Goal: Information Seeking & Learning: Learn about a topic

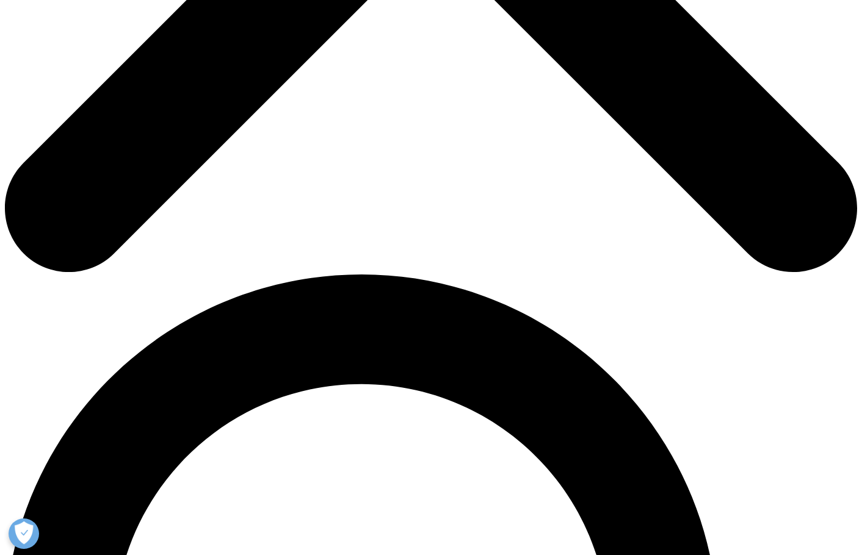
scroll to position [610, 0]
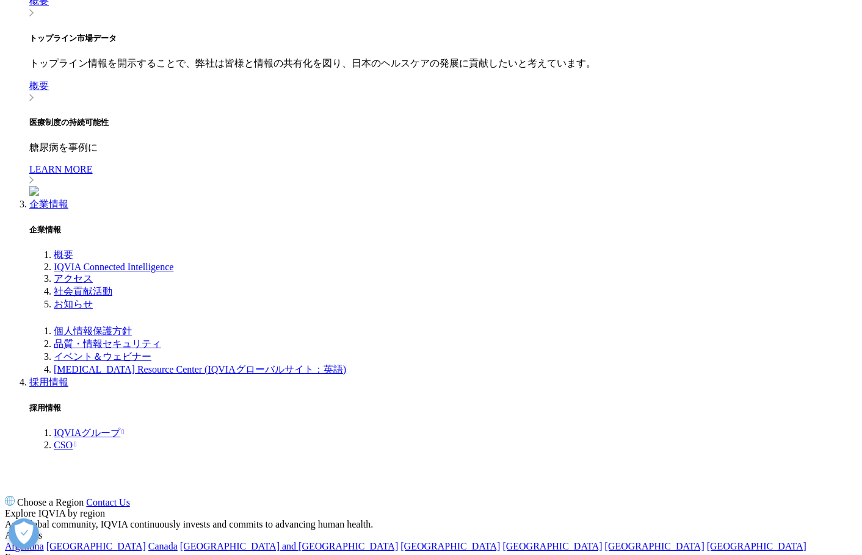
scroll to position [671, 0]
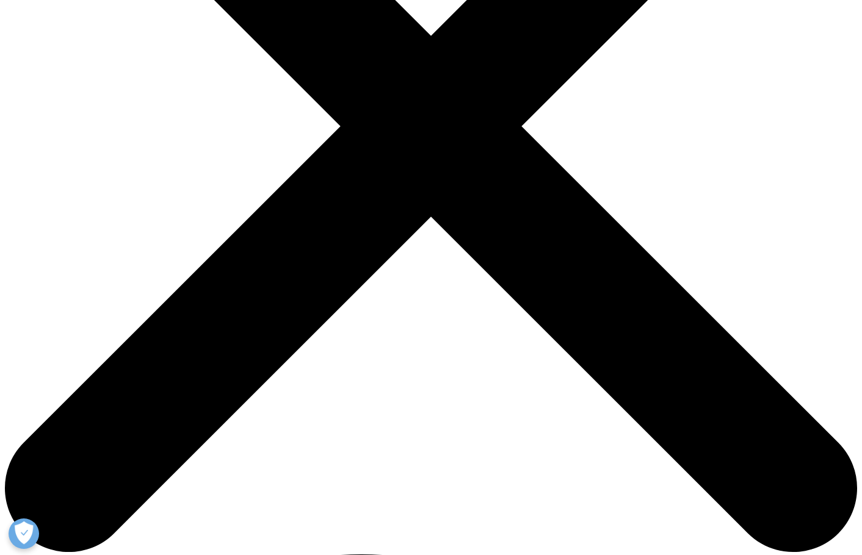
scroll to position [366, 0]
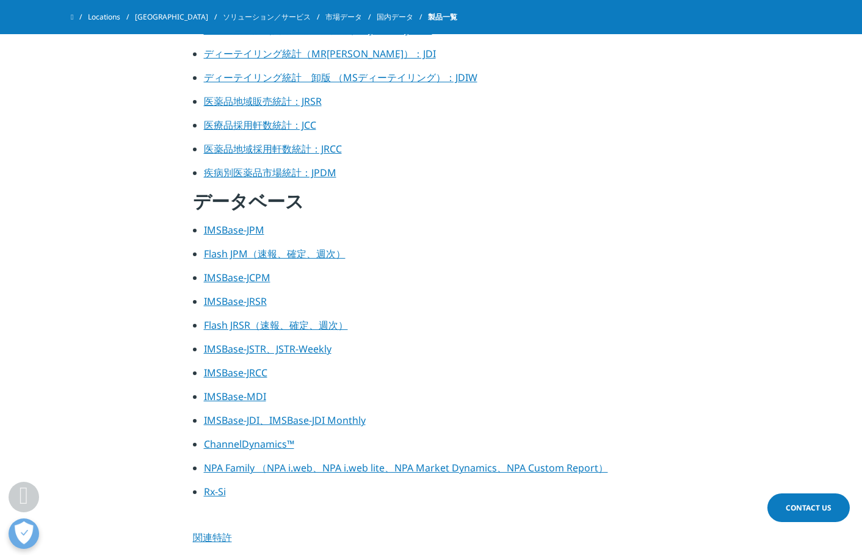
scroll to position [549, 0]
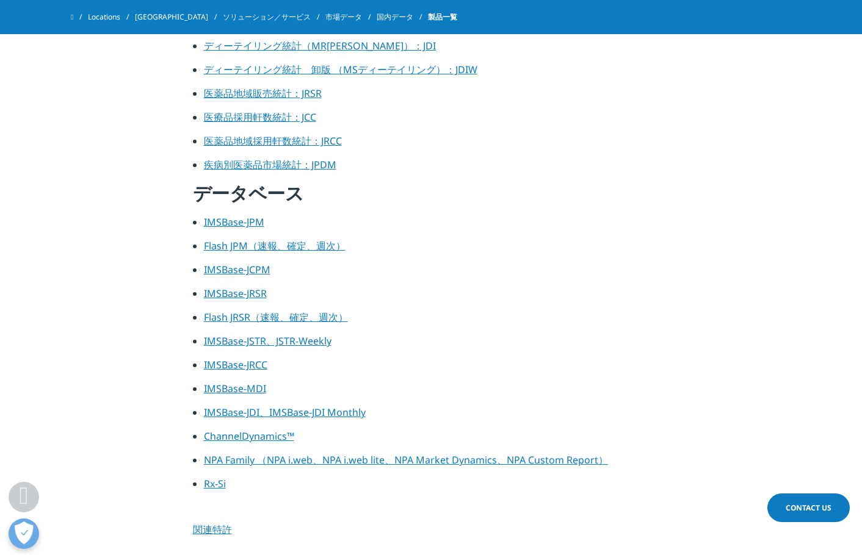
click at [244, 223] on link "IMSBase-JPM" at bounding box center [234, 221] width 60 height 13
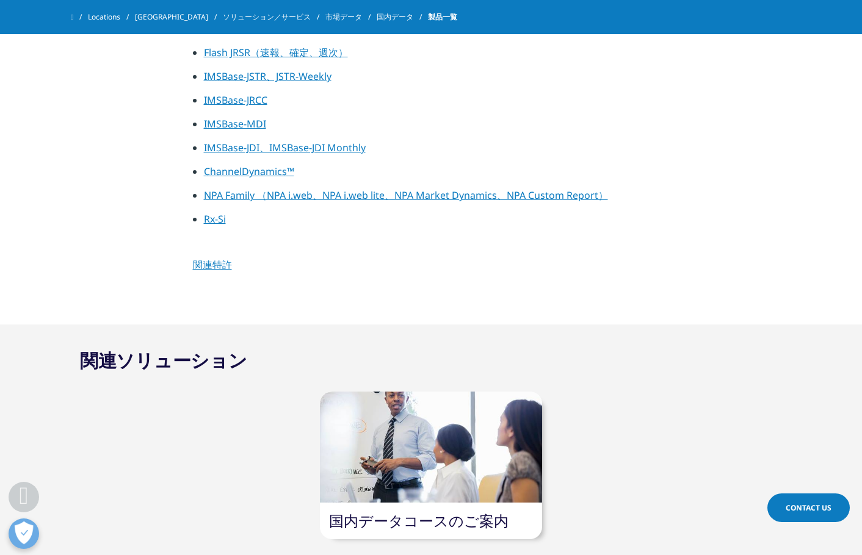
scroll to position [854, 0]
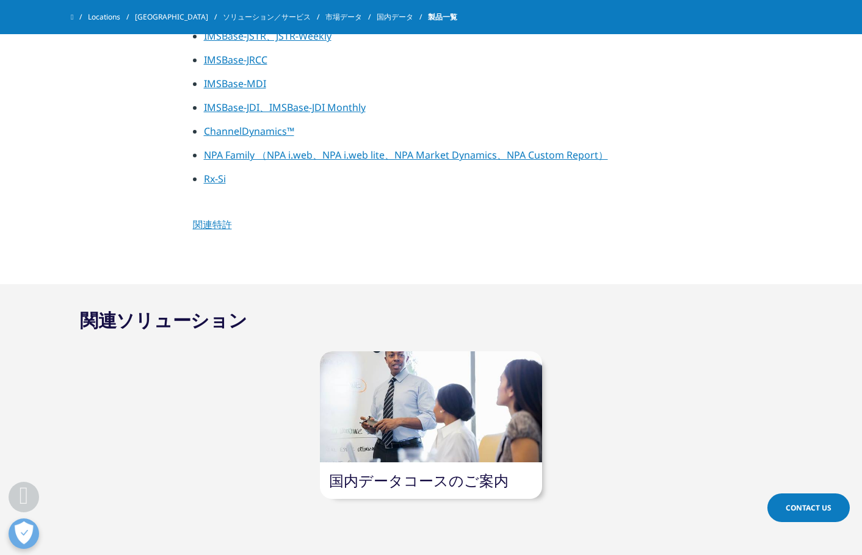
click at [489, 397] on div at bounding box center [430, 406] width 221 height 111
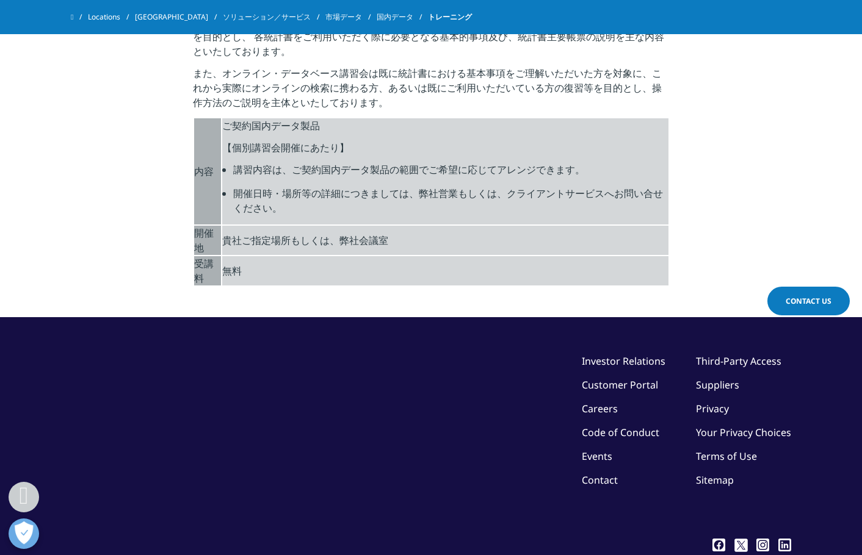
scroll to position [488, 0]
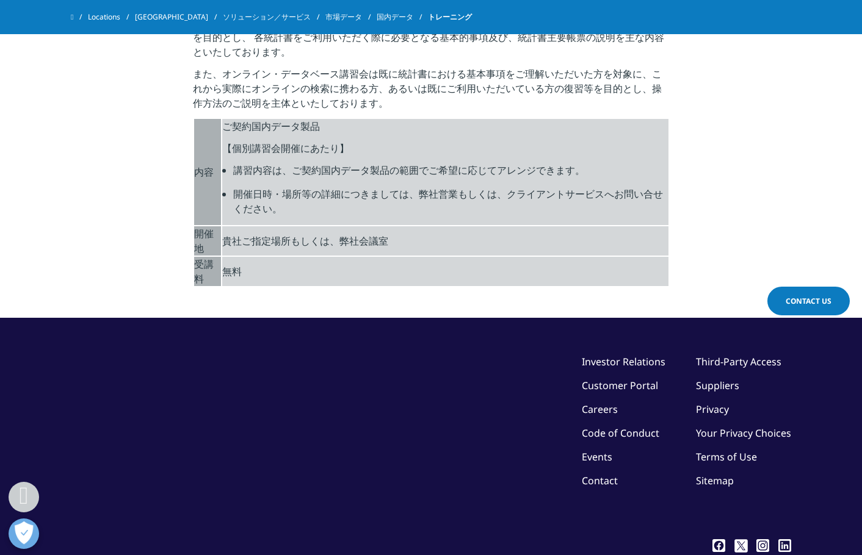
drag, startPoint x: 227, startPoint y: 236, endPoint x: 419, endPoint y: 239, distance: 192.2
click at [419, 239] on td "貴社ご指定場所もしくは、弊社会議室" at bounding box center [444, 240] width 445 height 29
click at [425, 313] on section "統計書 ／ オンライン・データベース　個別講習会 統計書講習会は当社統計書データを初めてご利用される方、あるいは既にご利用いただいている方の復習等を目的とし、…" at bounding box center [431, 116] width 862 height 403
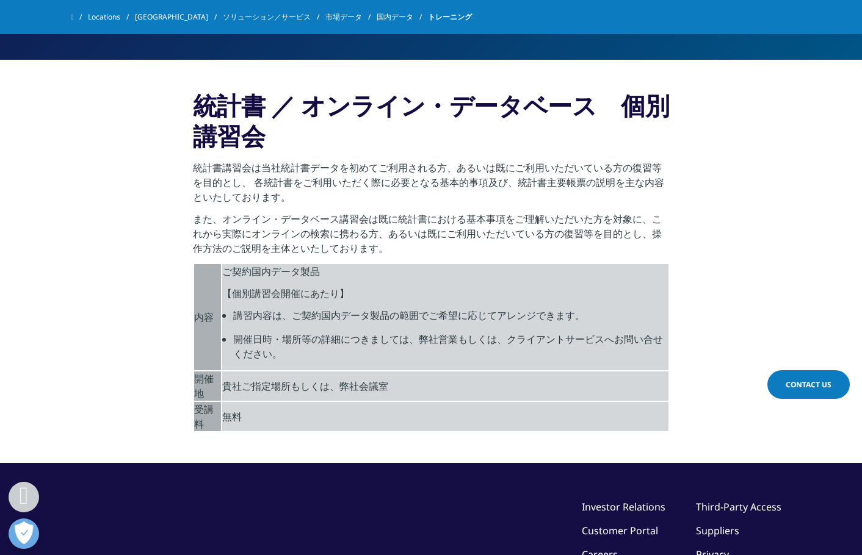
scroll to position [305, 0]
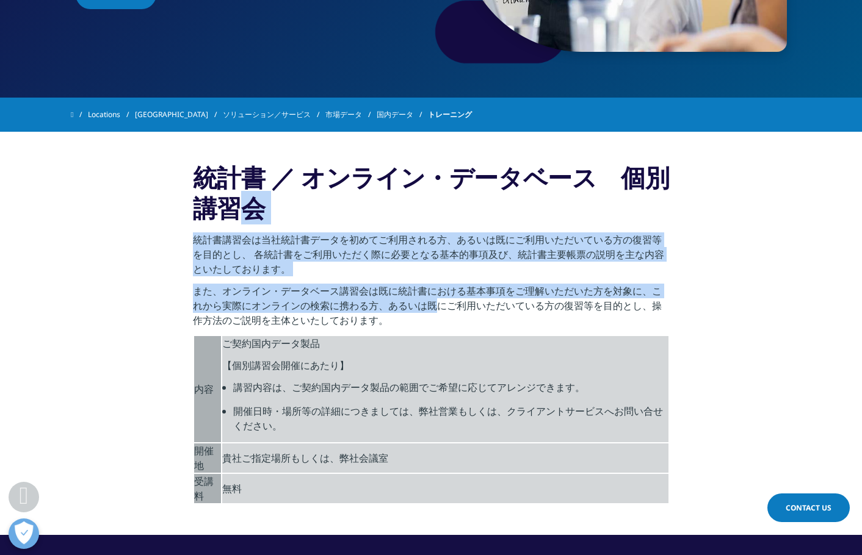
drag, startPoint x: 225, startPoint y: 231, endPoint x: 457, endPoint y: 326, distance: 251.2
click at [436, 312] on div "統計書 ／ オンライン・データベース　個別講習会 統計書講習会は当社統計書データを初めてご利用される方、あるいは既にご利用いただいている方の復習等を目的とし、…" at bounding box center [431, 333] width 477 height 342
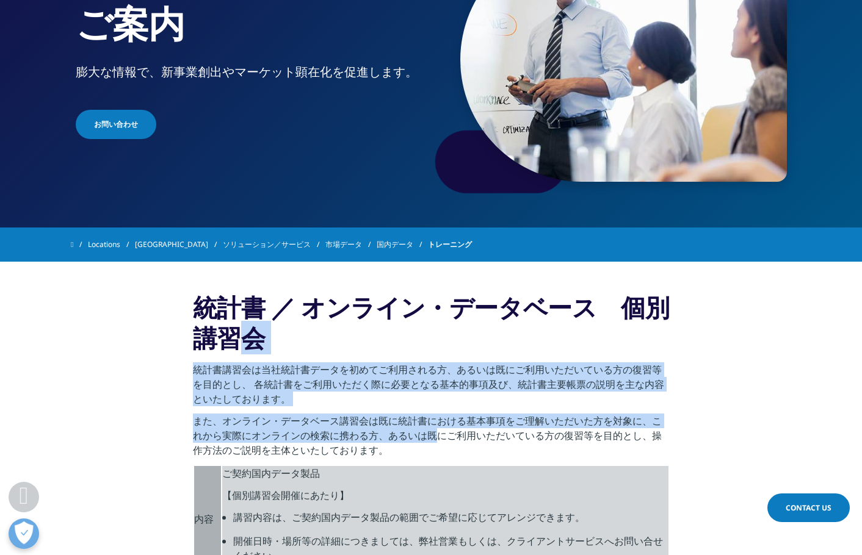
scroll to position [0, 0]
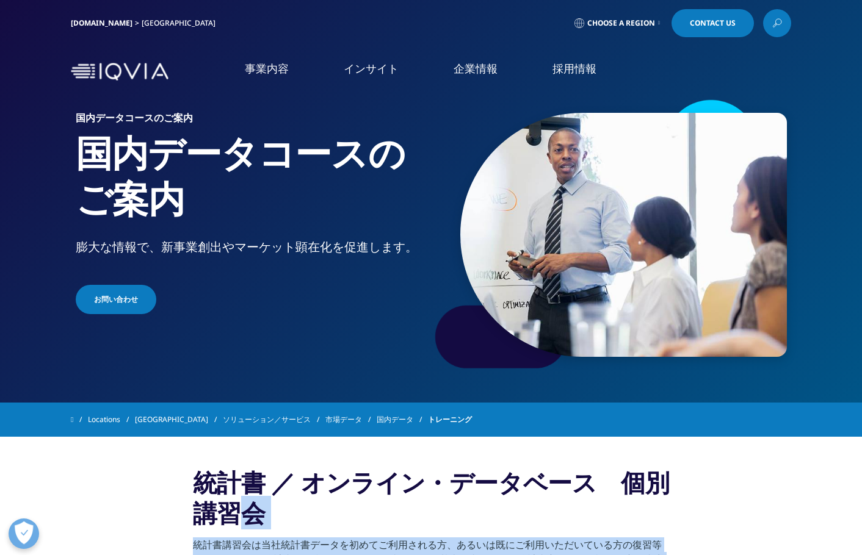
click at [26, 214] on link "概要" at bounding box center [118, 211] width 200 height 11
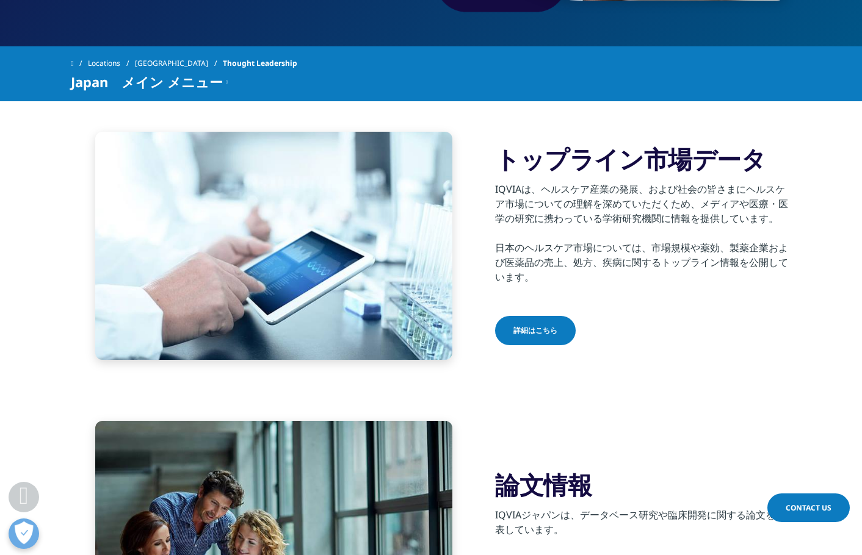
scroll to position [427, 0]
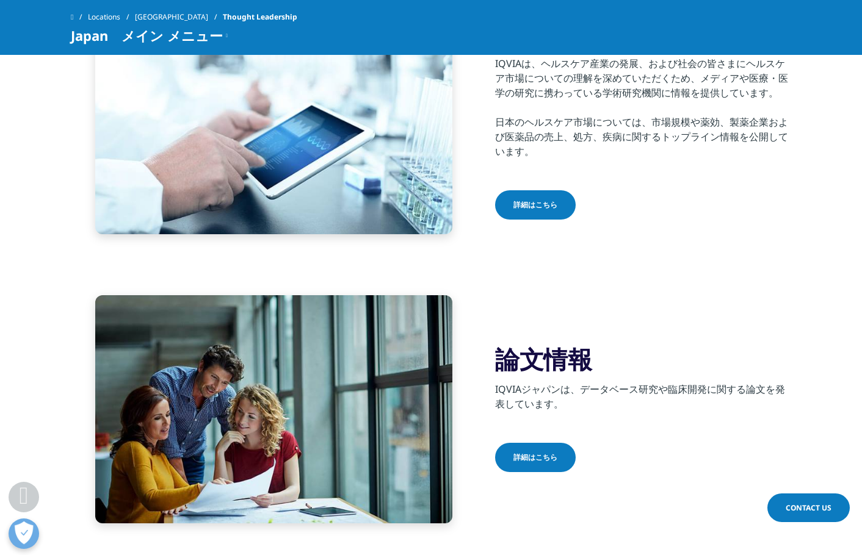
click at [533, 207] on span "詳細はこちら" at bounding box center [535, 205] width 44 height 11
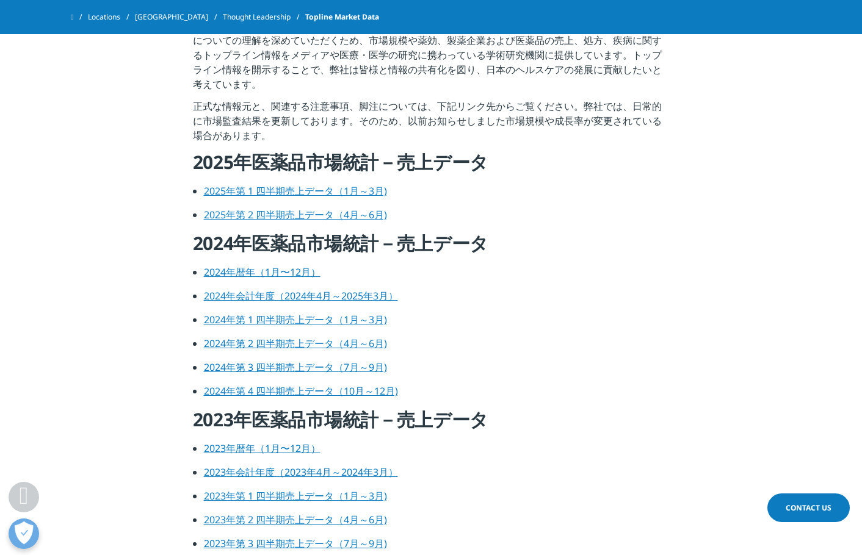
scroll to position [427, 0]
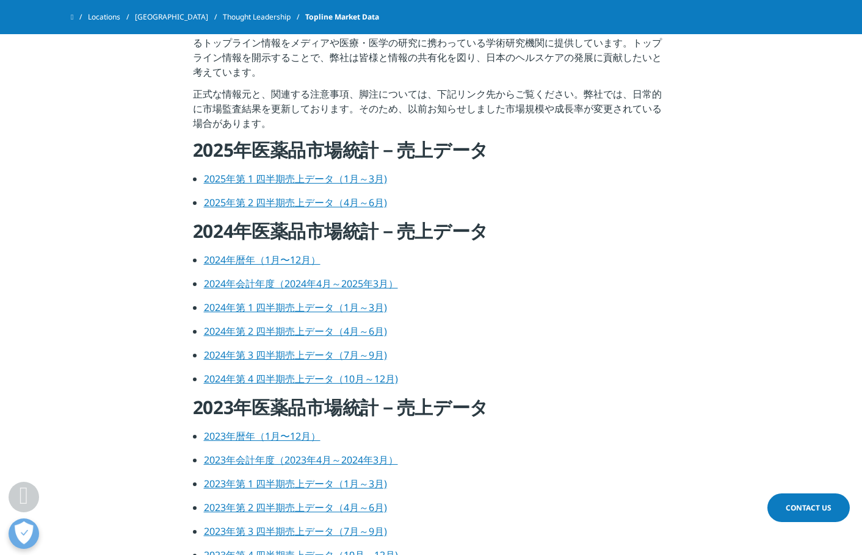
click at [347, 175] on link "2025年第 1 四半期売上データ（1月～3月)" at bounding box center [295, 178] width 183 height 13
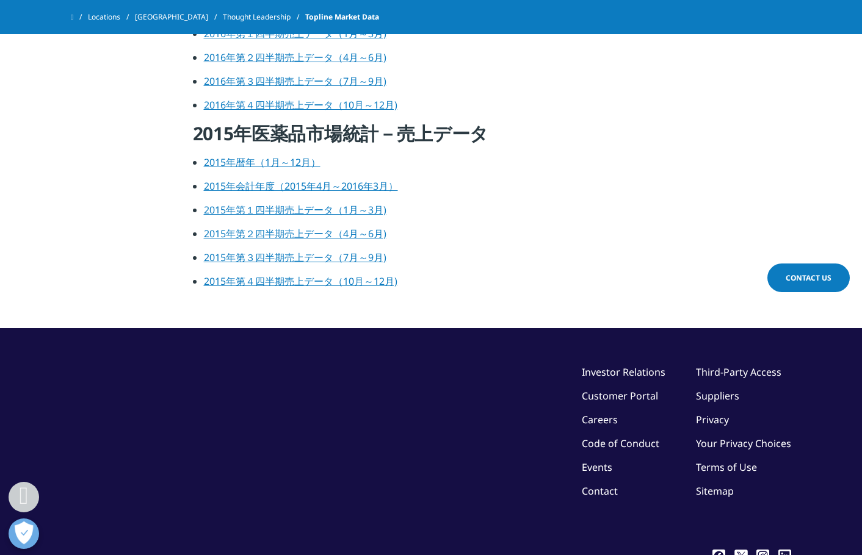
scroll to position [2222, 0]
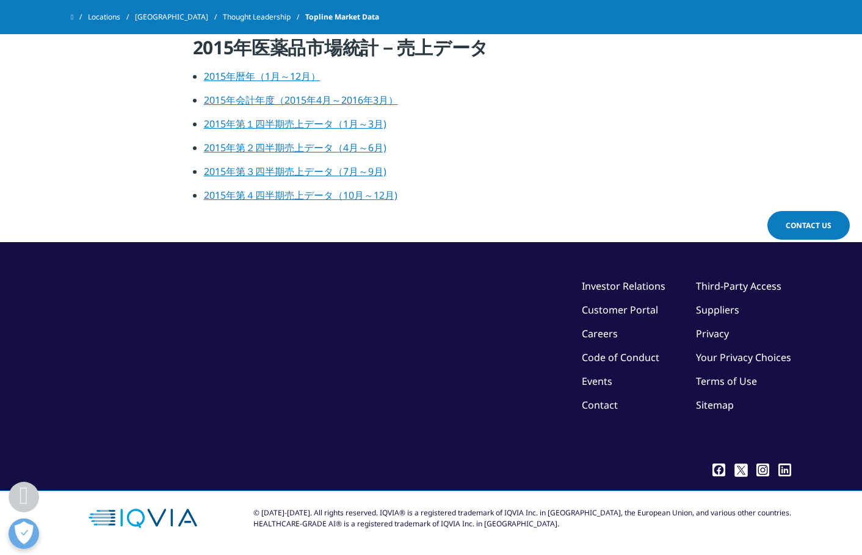
click at [248, 78] on link "2015年暦年（1月～12月）" at bounding box center [262, 76] width 117 height 13
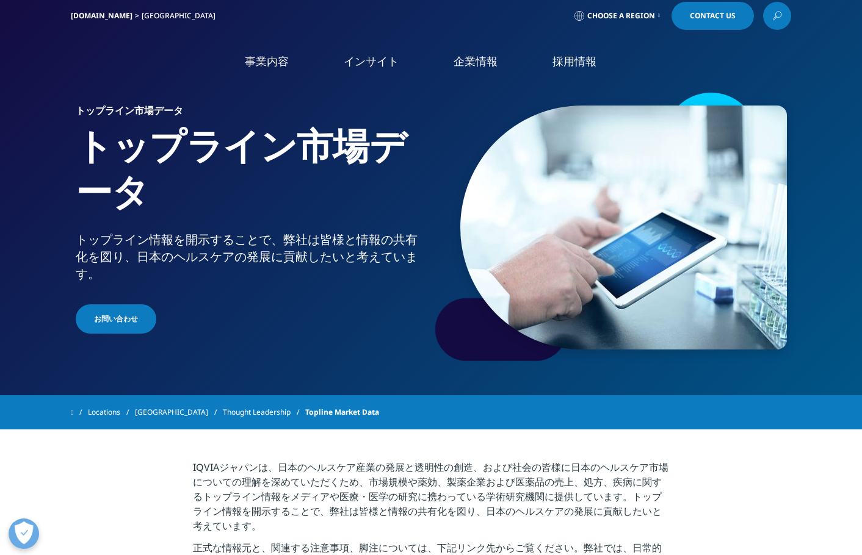
scroll to position [0, 0]
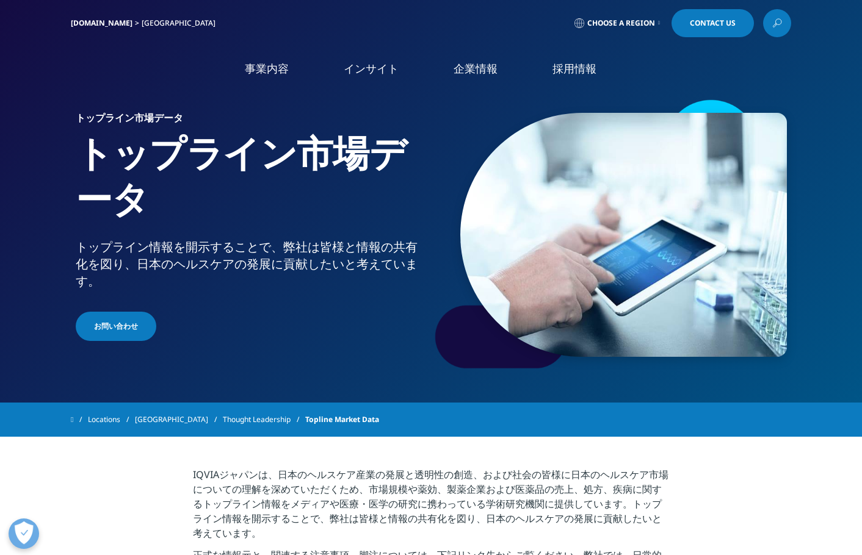
click at [43, 211] on icon "Primary" at bounding box center [41, 211] width 4 height 7
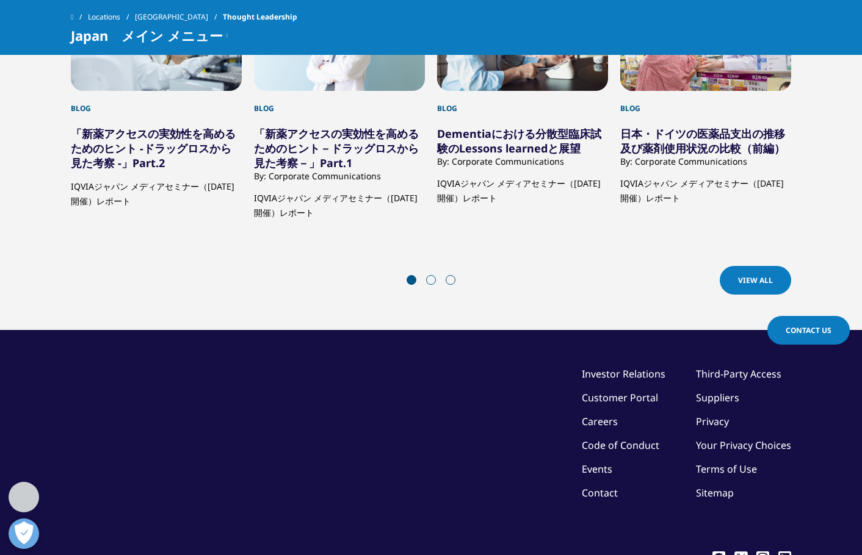
scroll to position [2485, 0]
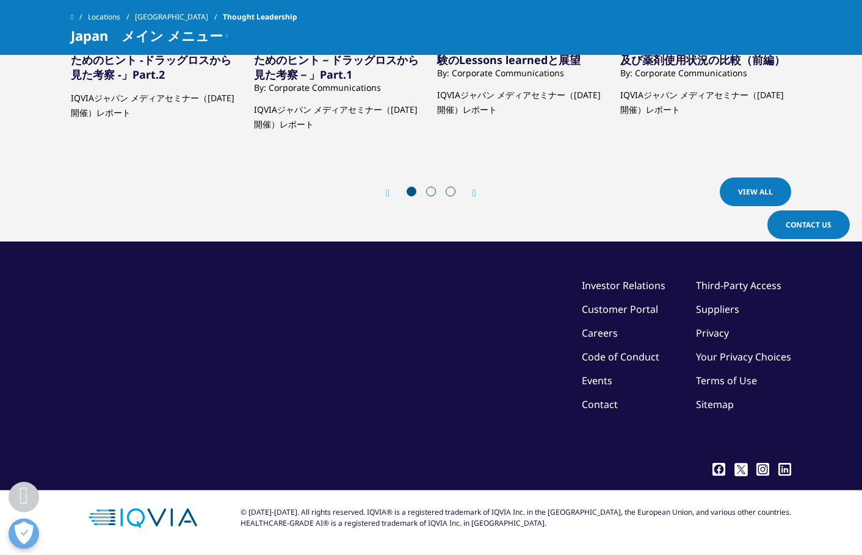
click at [297, 199] on div "Prev View all Next View all" at bounding box center [431, 193] width 720 height 37
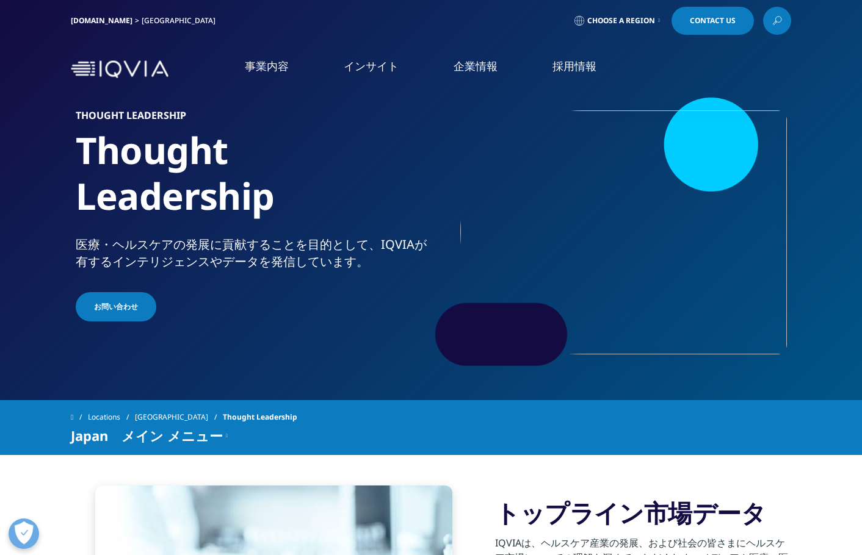
scroll to position [0, 0]
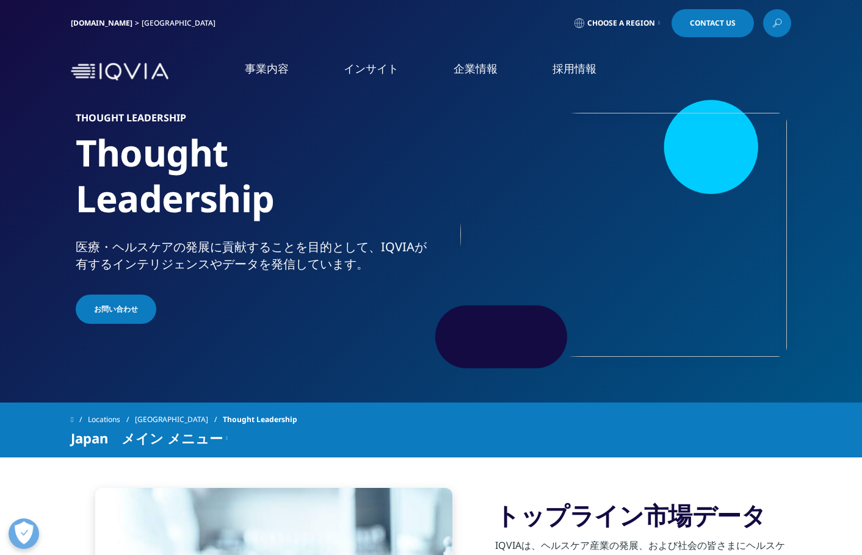
click at [79, 71] on img at bounding box center [120, 72] width 98 height 18
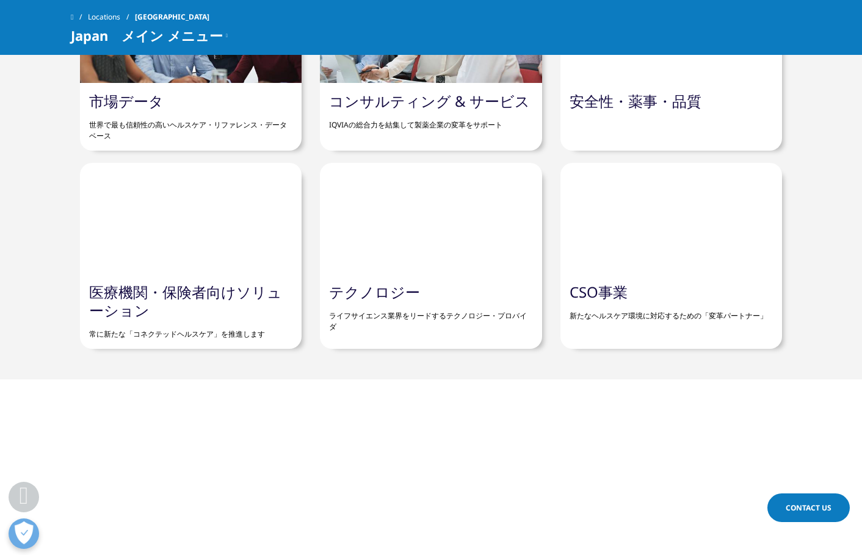
scroll to position [1342, 0]
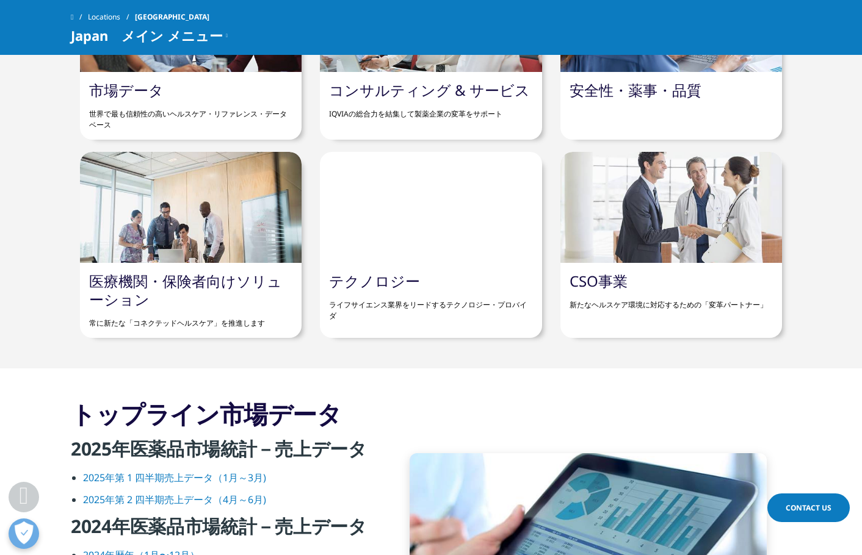
click at [159, 96] on link "市場データ" at bounding box center [126, 90] width 74 height 20
click at [145, 91] on link "市場データ" at bounding box center [126, 90] width 74 height 20
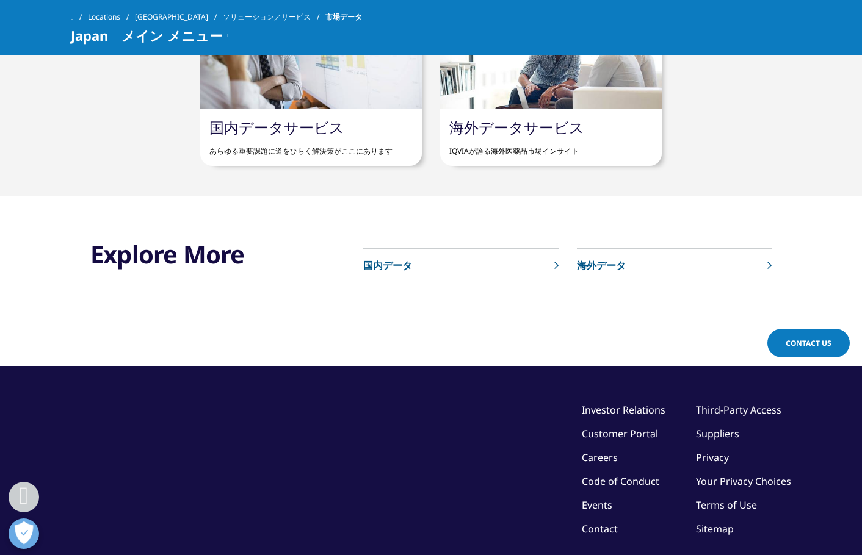
scroll to position [793, 0]
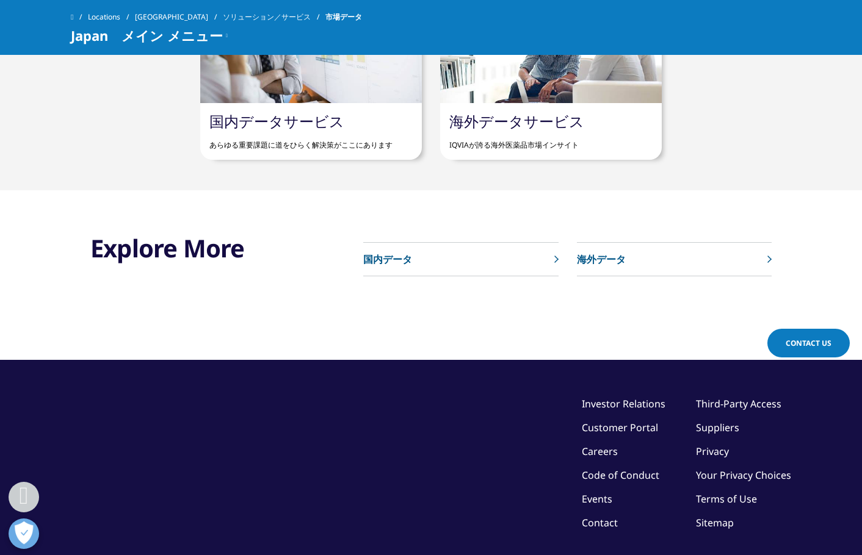
click at [235, 125] on link "国内データサービス" at bounding box center [276, 121] width 135 height 20
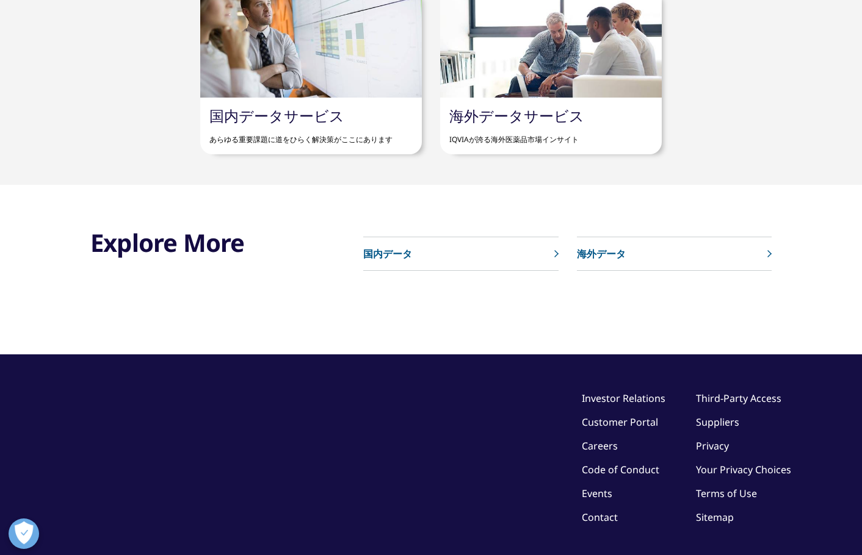
click at [452, 249] on link "国内データ" at bounding box center [460, 254] width 195 height 34
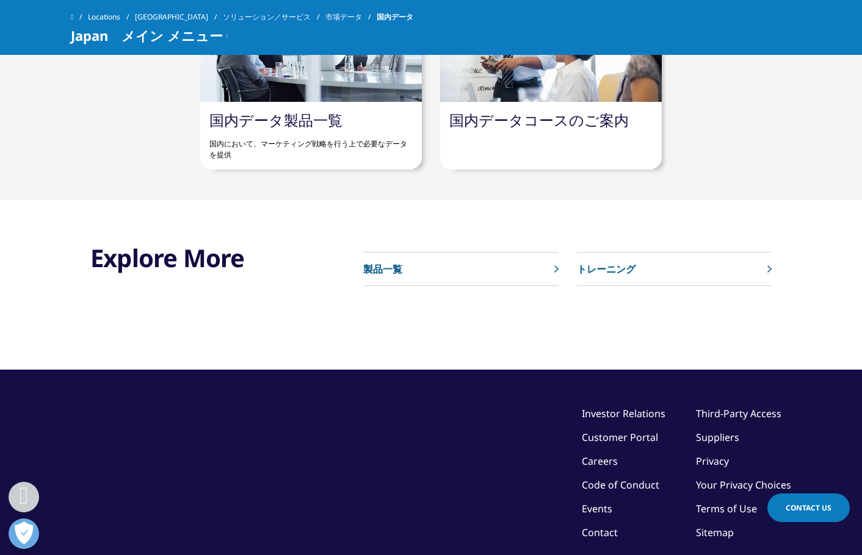
scroll to position [732, 0]
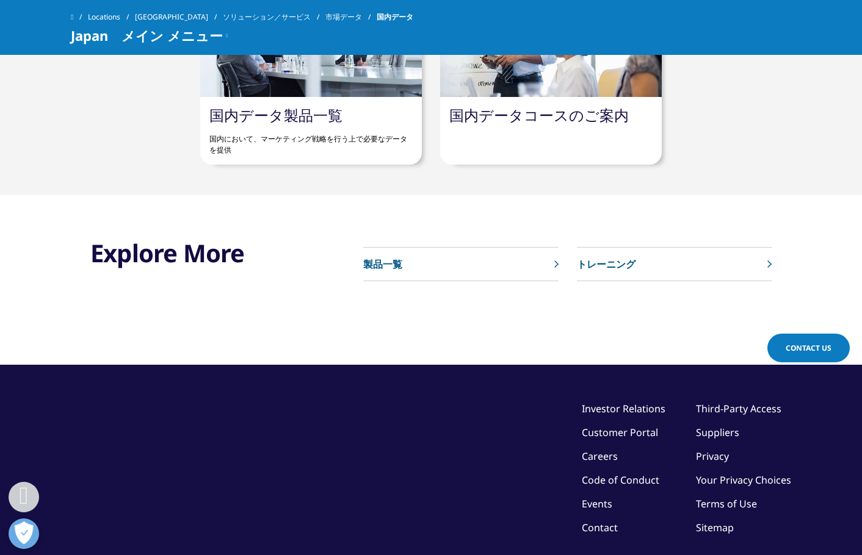
click at [319, 113] on link "国内データ製品一覧" at bounding box center [275, 115] width 133 height 20
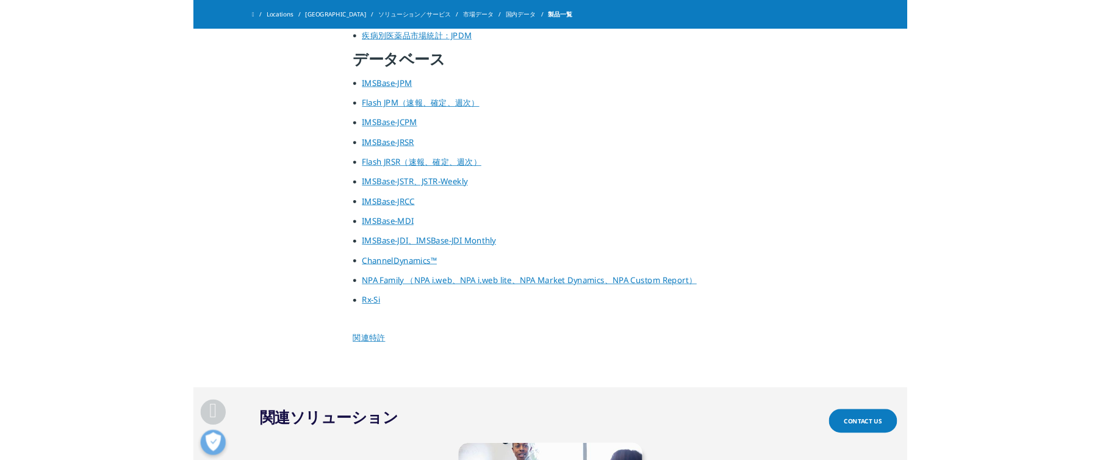
scroll to position [793, 0]
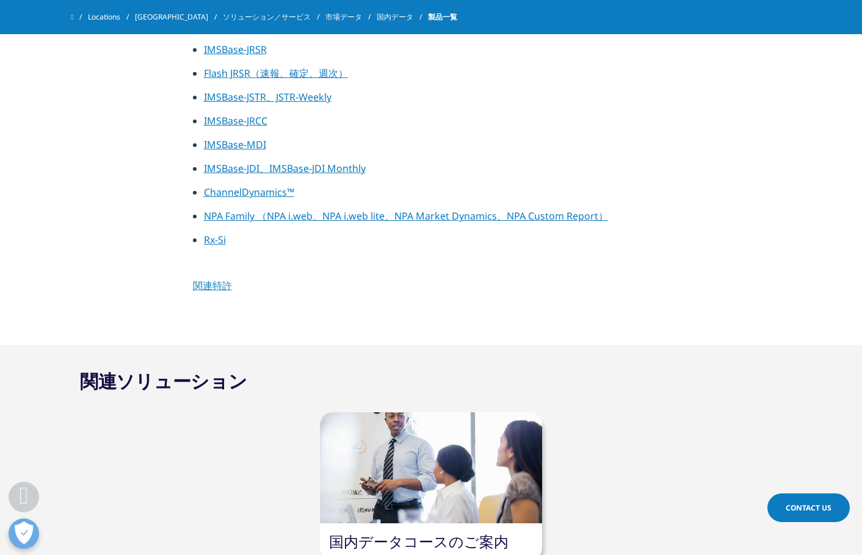
click at [220, 285] on link "関連特許" at bounding box center [212, 285] width 39 height 13
